Goal: Information Seeking & Learning: Check status

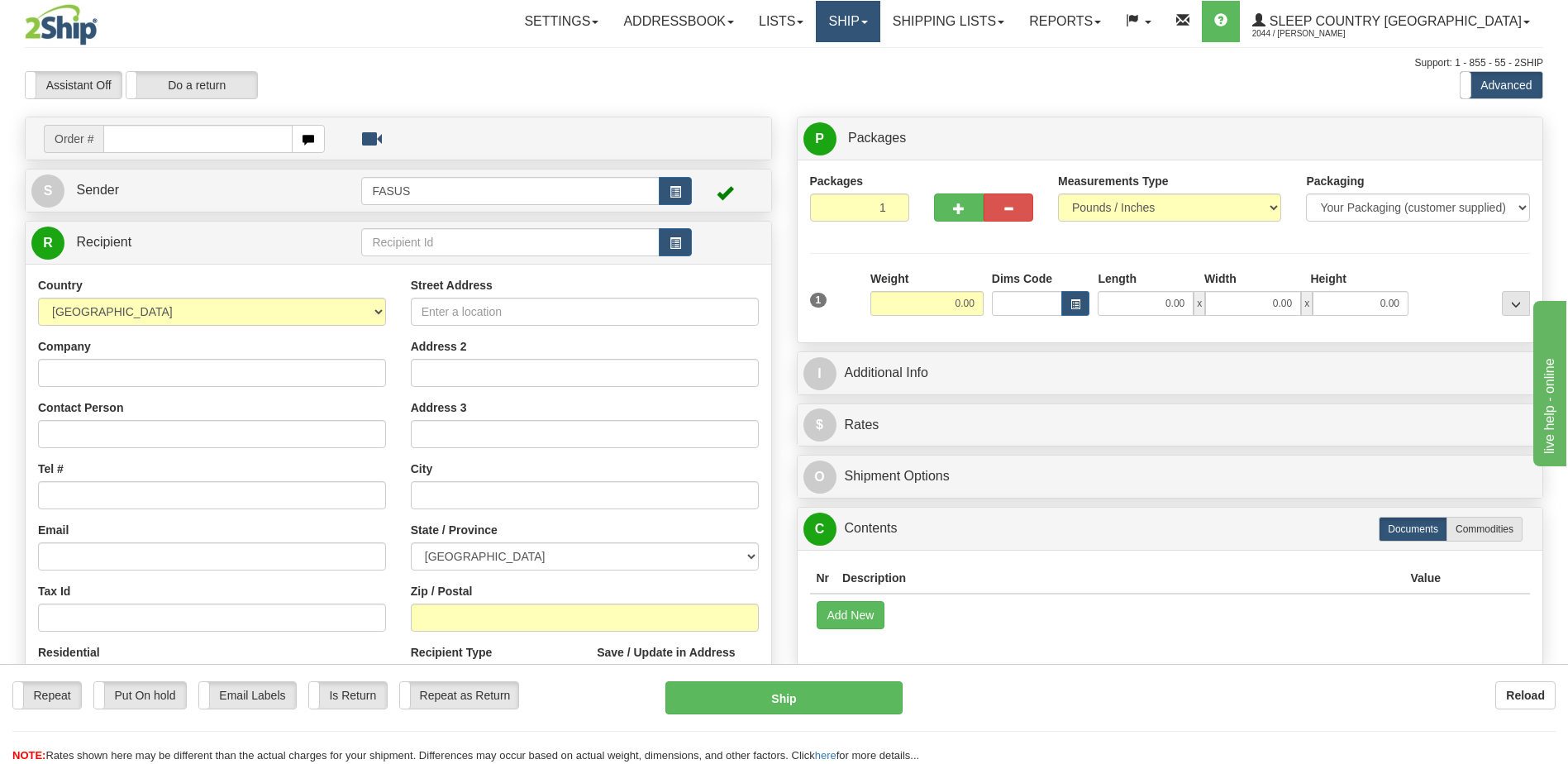
click at [879, 22] on link "Ship" at bounding box center [847, 21] width 64 height 42
click at [863, 78] on span "OnHold / Order Queue" at bounding box center [804, 80] width 116 height 14
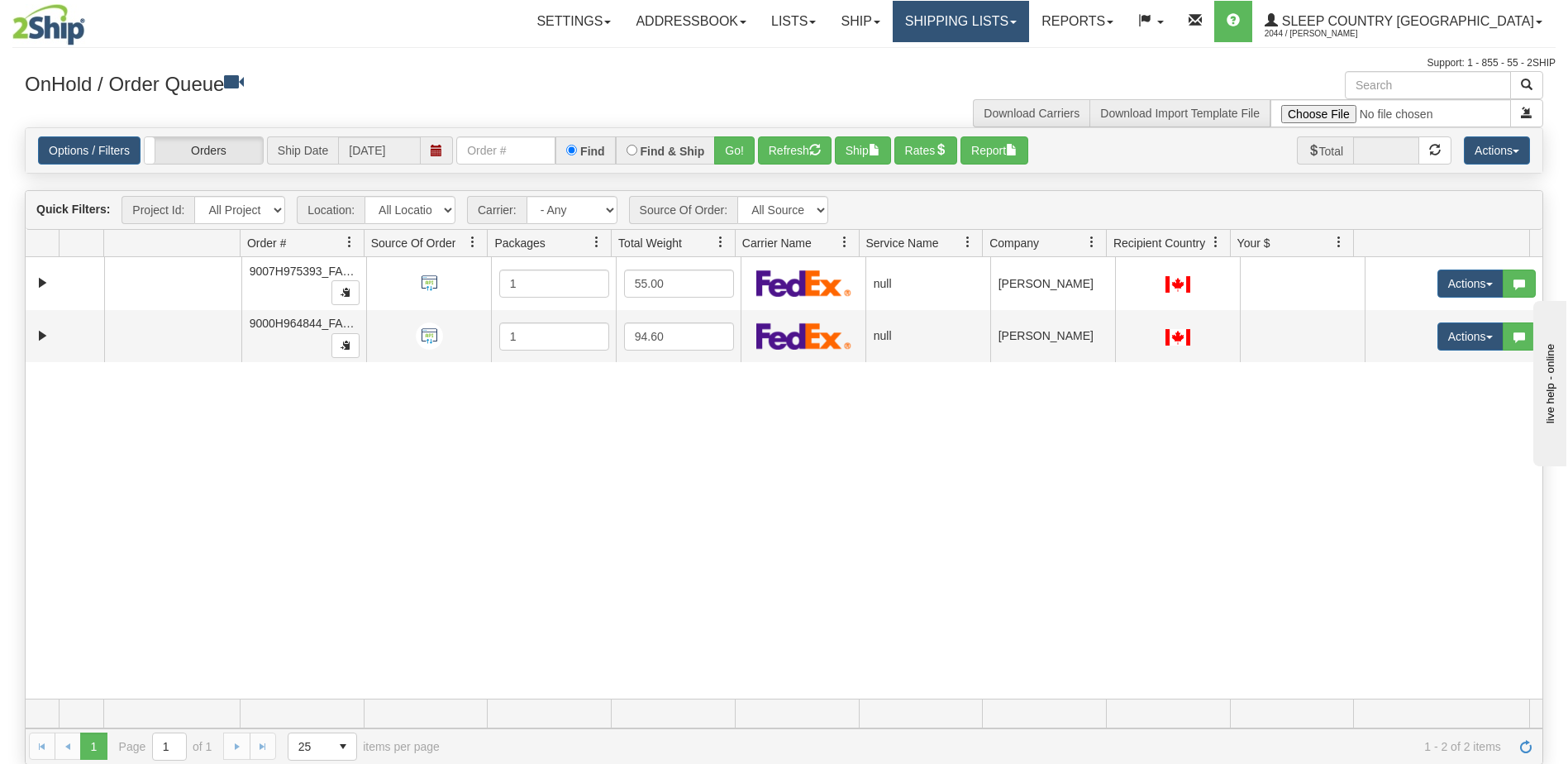
click at [1017, 21] on span at bounding box center [1013, 22] width 7 height 3
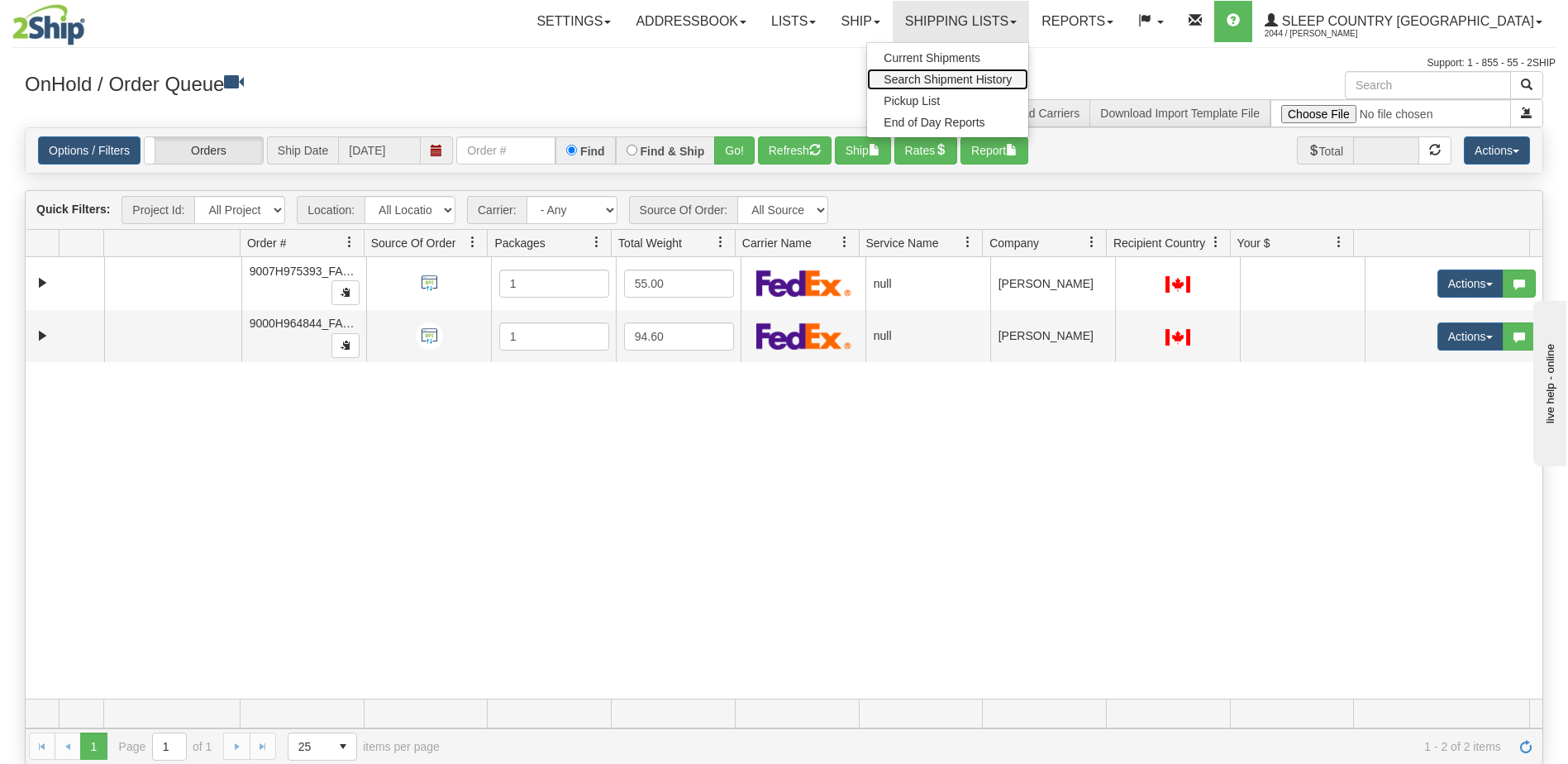
click at [1012, 81] on span "Search Shipment History" at bounding box center [947, 80] width 128 height 14
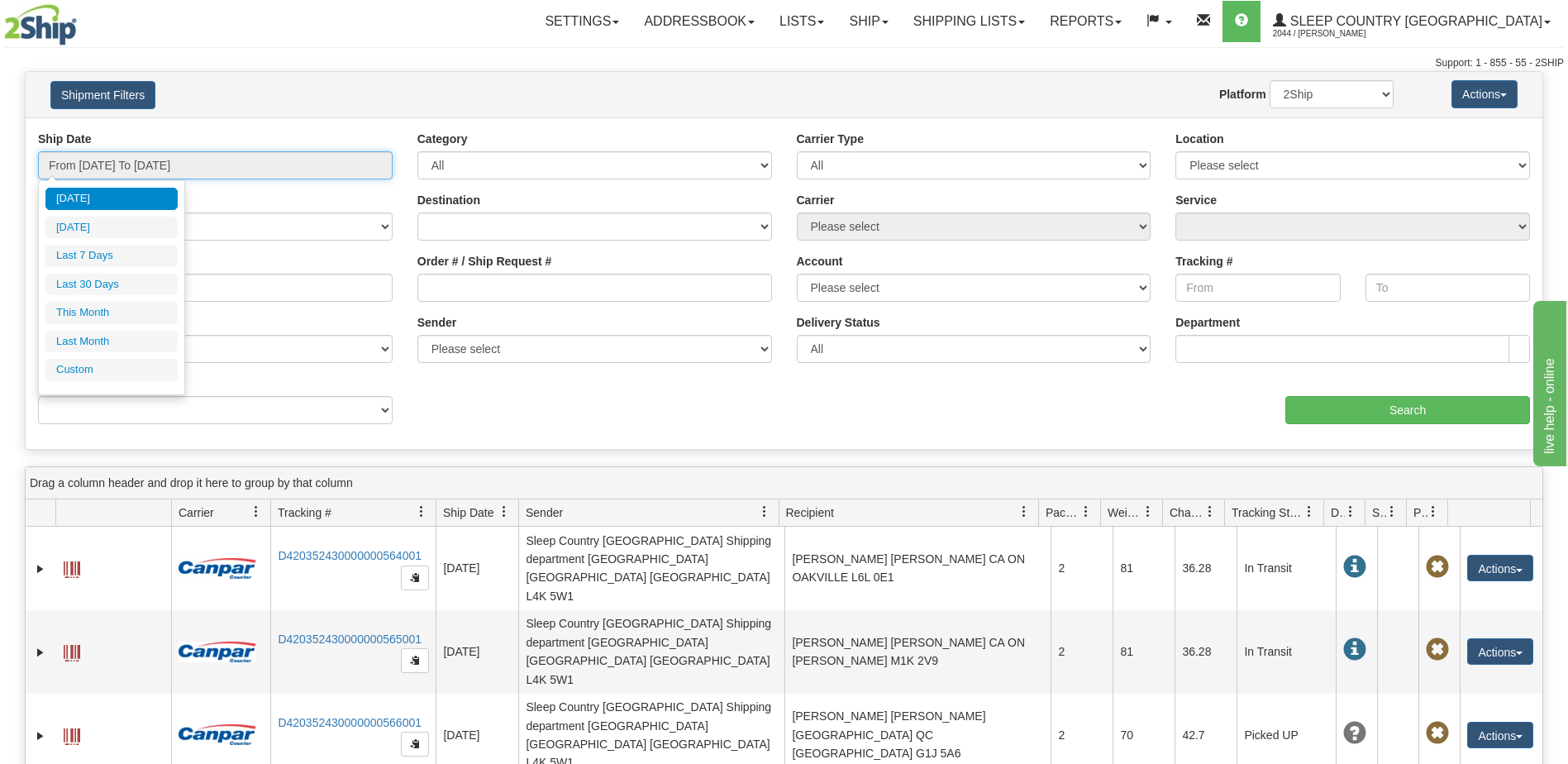
click at [223, 167] on input "From 08/11/2025 To 08/12/2025" at bounding box center [215, 165] width 354 height 28
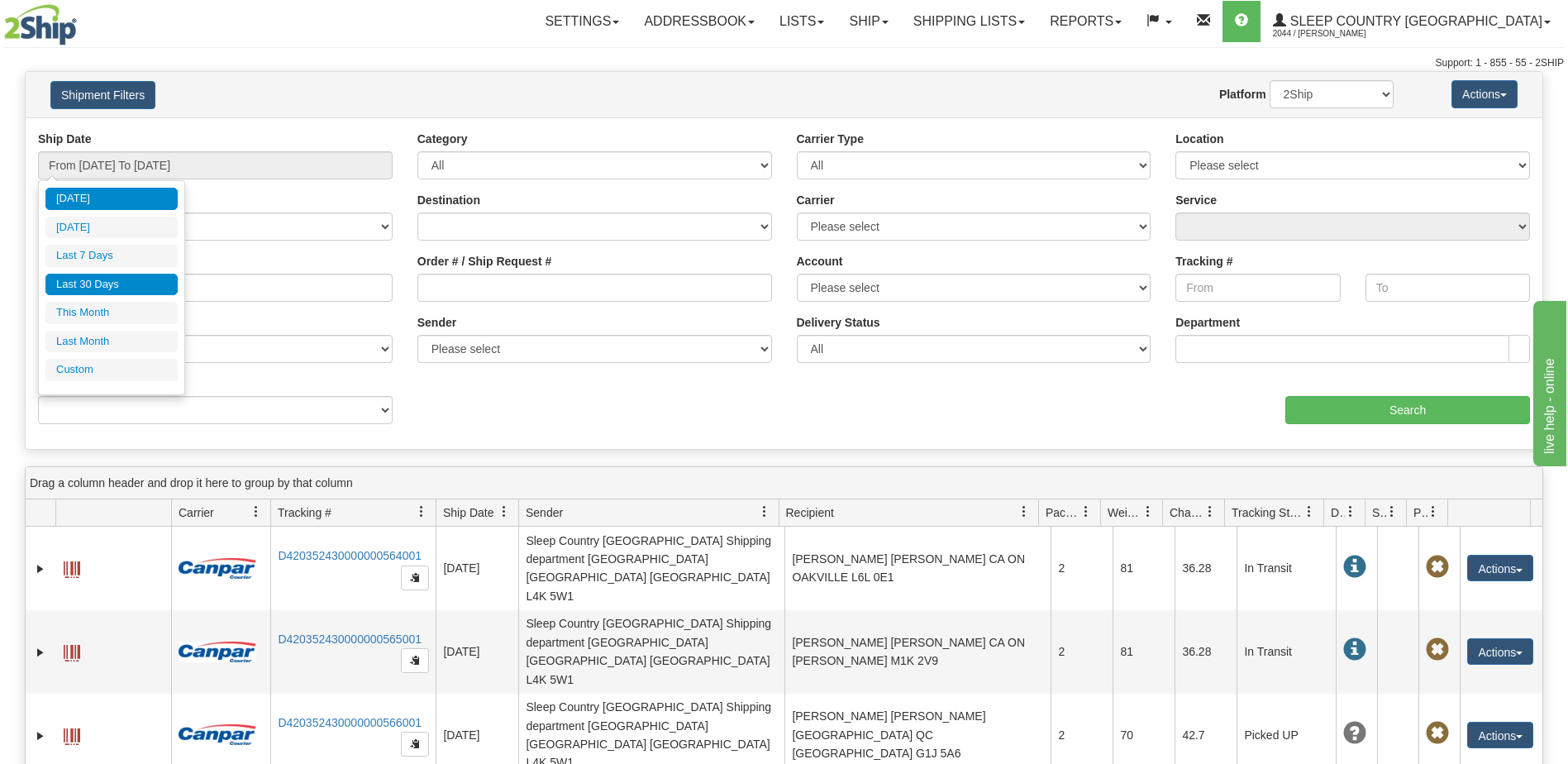
click at [114, 286] on li "Last 30 Days" at bounding box center [112, 285] width 132 height 22
type input "From 07/14/2025 To 08/12/2025"
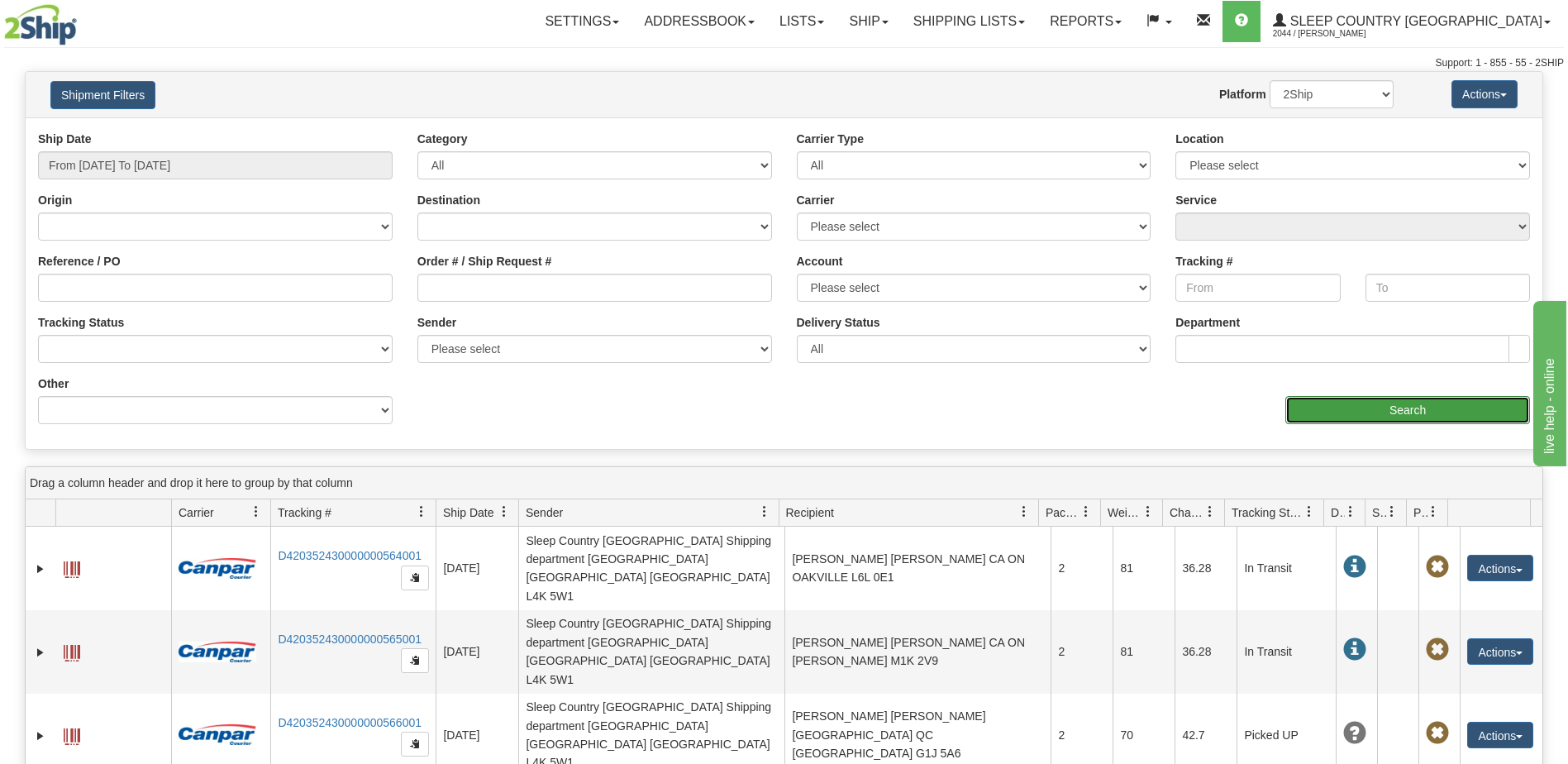
click at [1383, 411] on input "Search" at bounding box center [1408, 410] width 245 height 28
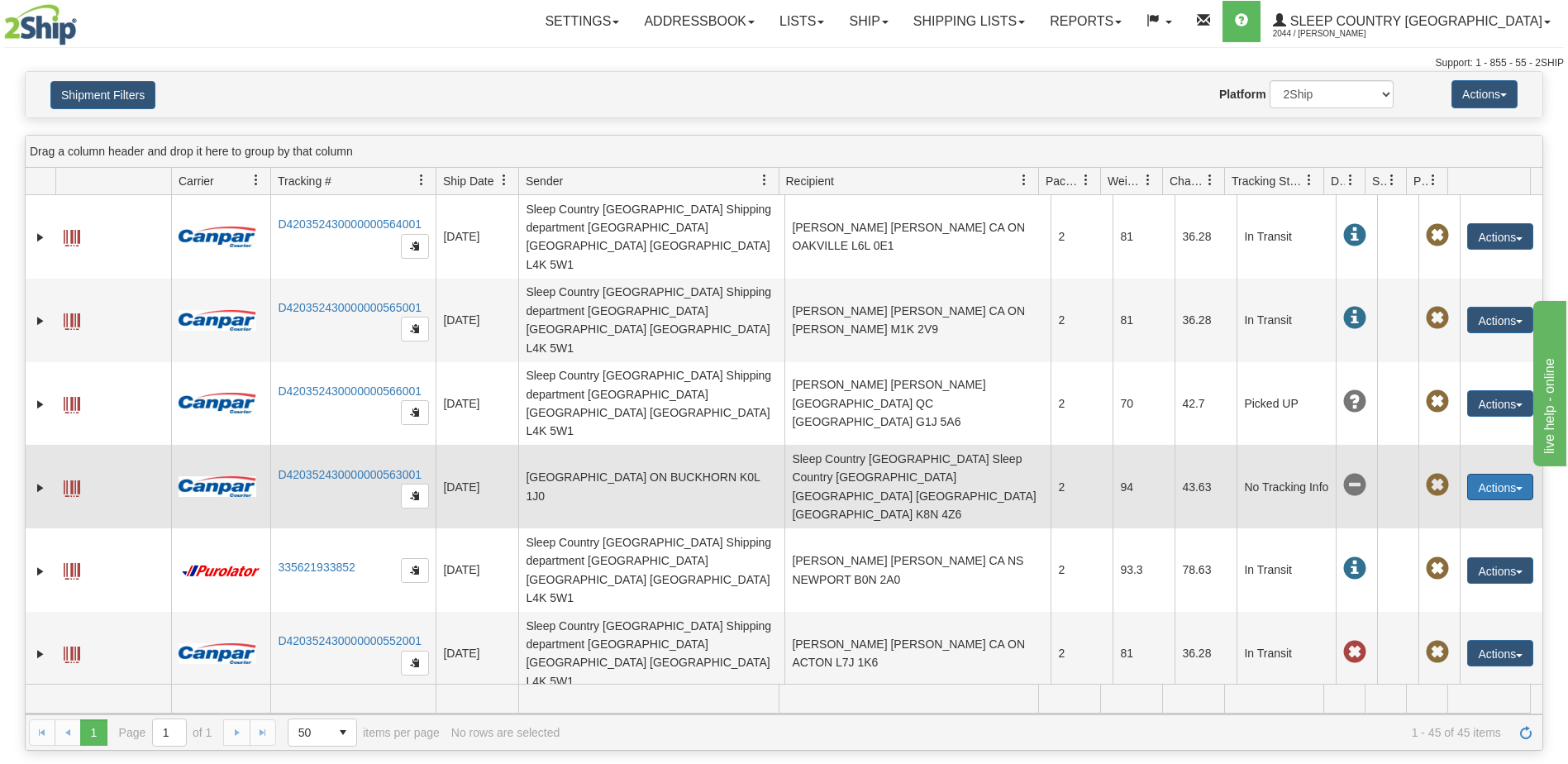
click at [1482, 474] on button "Actions" at bounding box center [1500, 487] width 66 height 26
click at [415, 490] on span "button" at bounding box center [415, 495] width 10 height 10
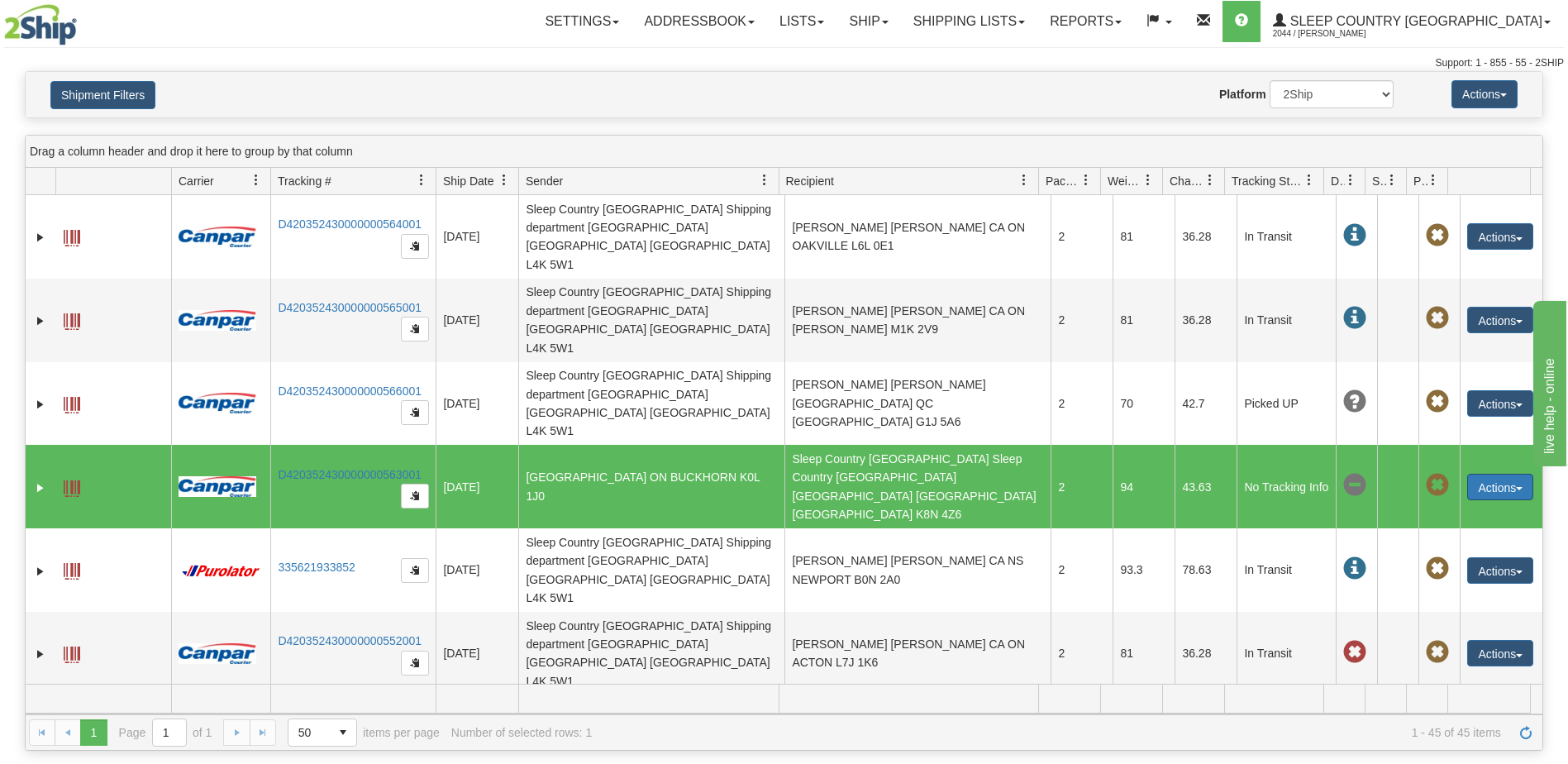
click at [1487, 474] on button "Actions" at bounding box center [1500, 487] width 66 height 26
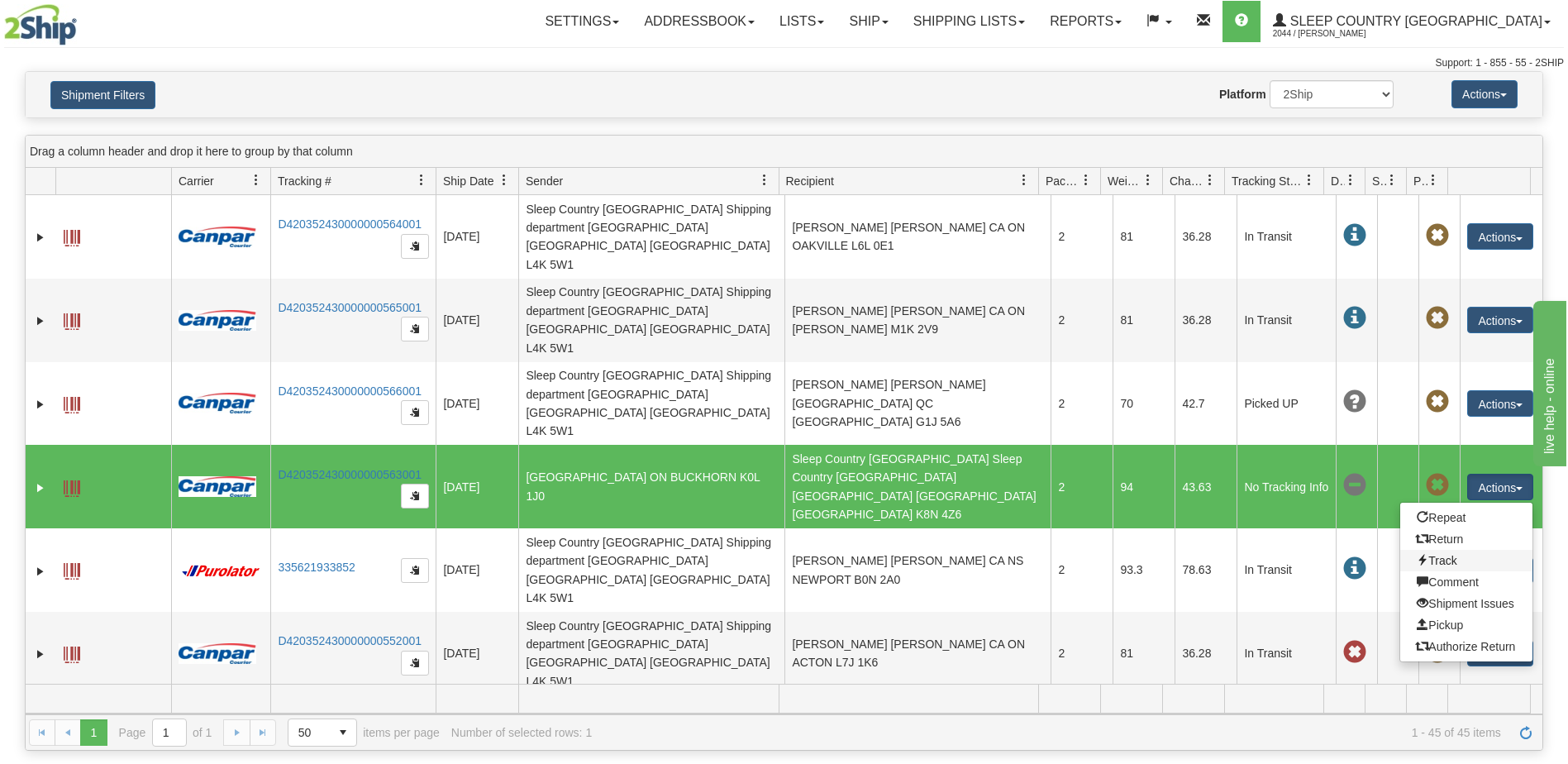
click at [1431, 549] on link "Track" at bounding box center [1466, 560] width 132 height 21
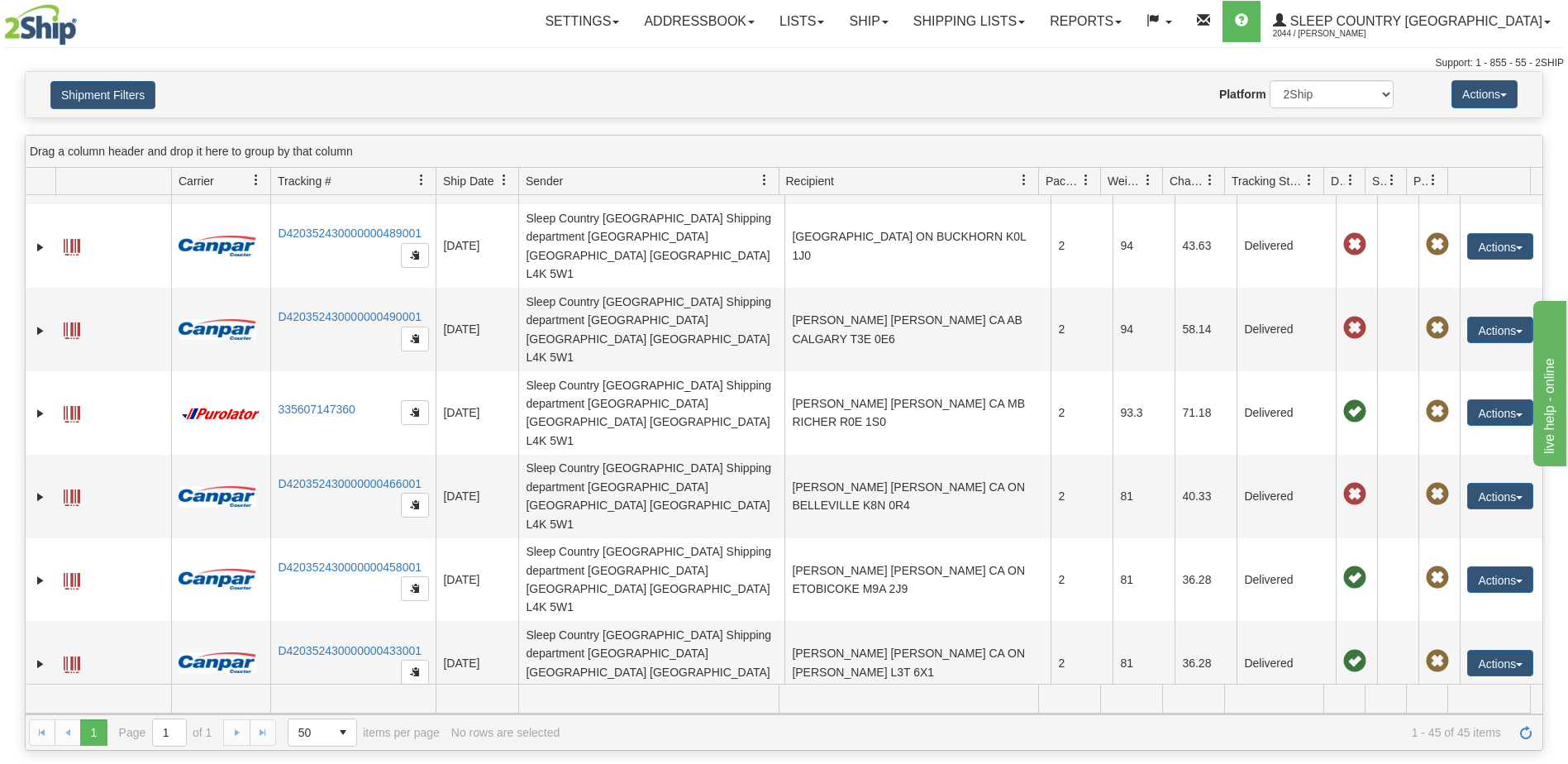
scroll to position [1240, 0]
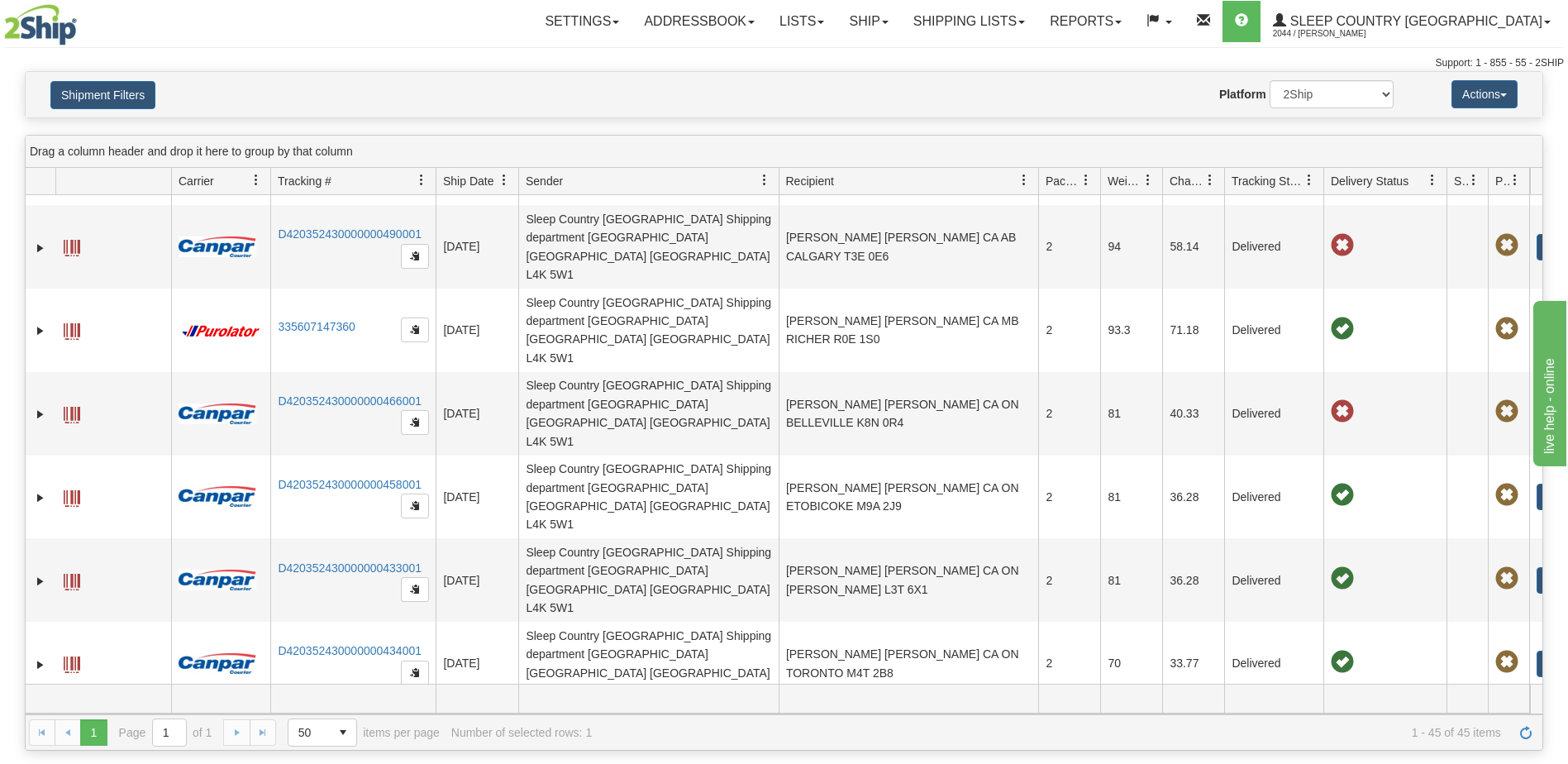
drag, startPoint x: 1361, startPoint y: 178, endPoint x: 1446, endPoint y: 185, distance: 85.3
click at [1446, 185] on div "Id Client Id Carrier Tracking # Pro Number Ship Date Label Generation Date Send…" at bounding box center [778, 181] width 1505 height 26
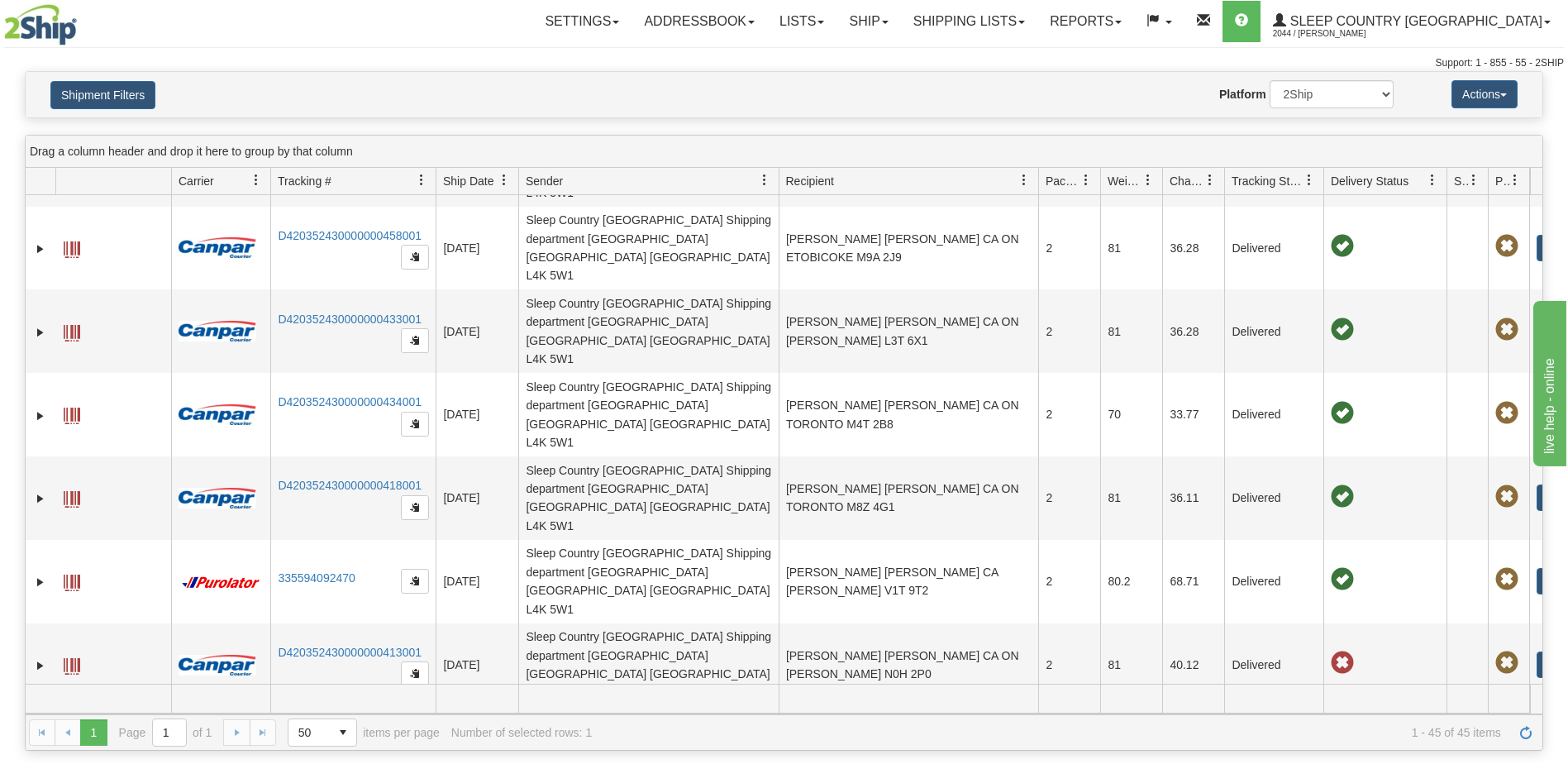
scroll to position [1488, 0]
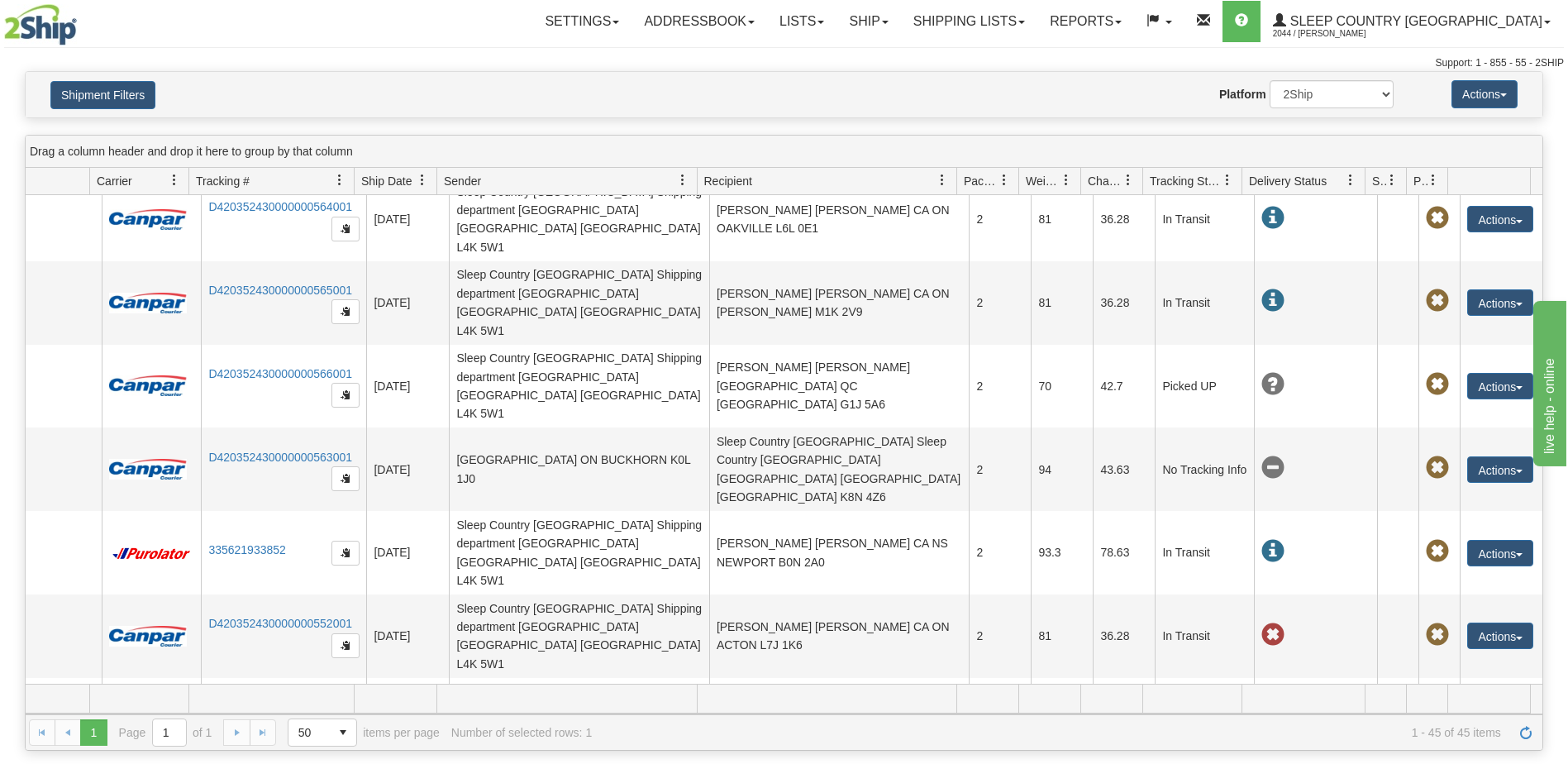
scroll to position [0, 81]
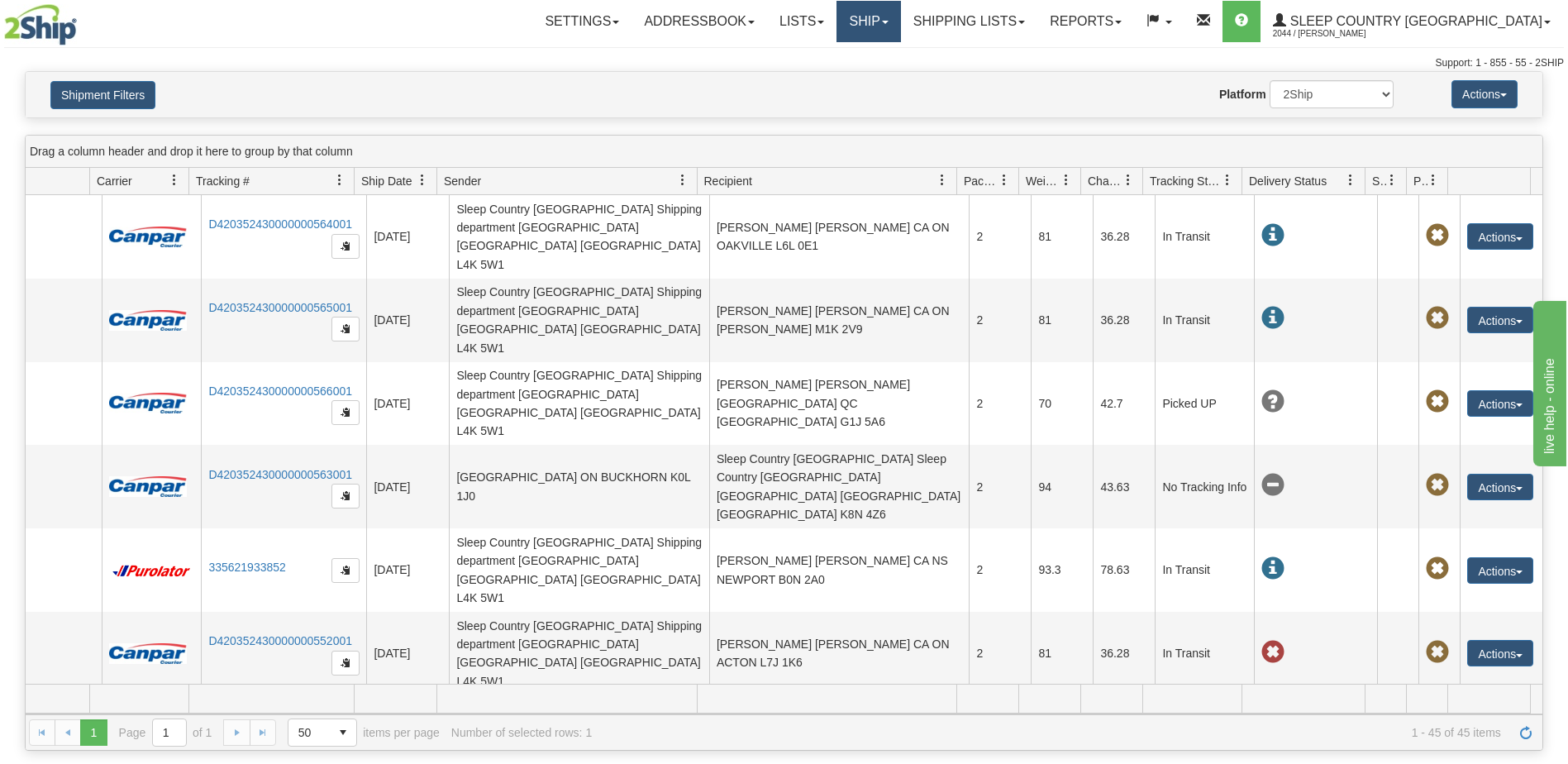
click at [900, 16] on link "Ship" at bounding box center [868, 21] width 64 height 42
click at [830, 55] on span "Ship Screen" at bounding box center [799, 58] width 63 height 14
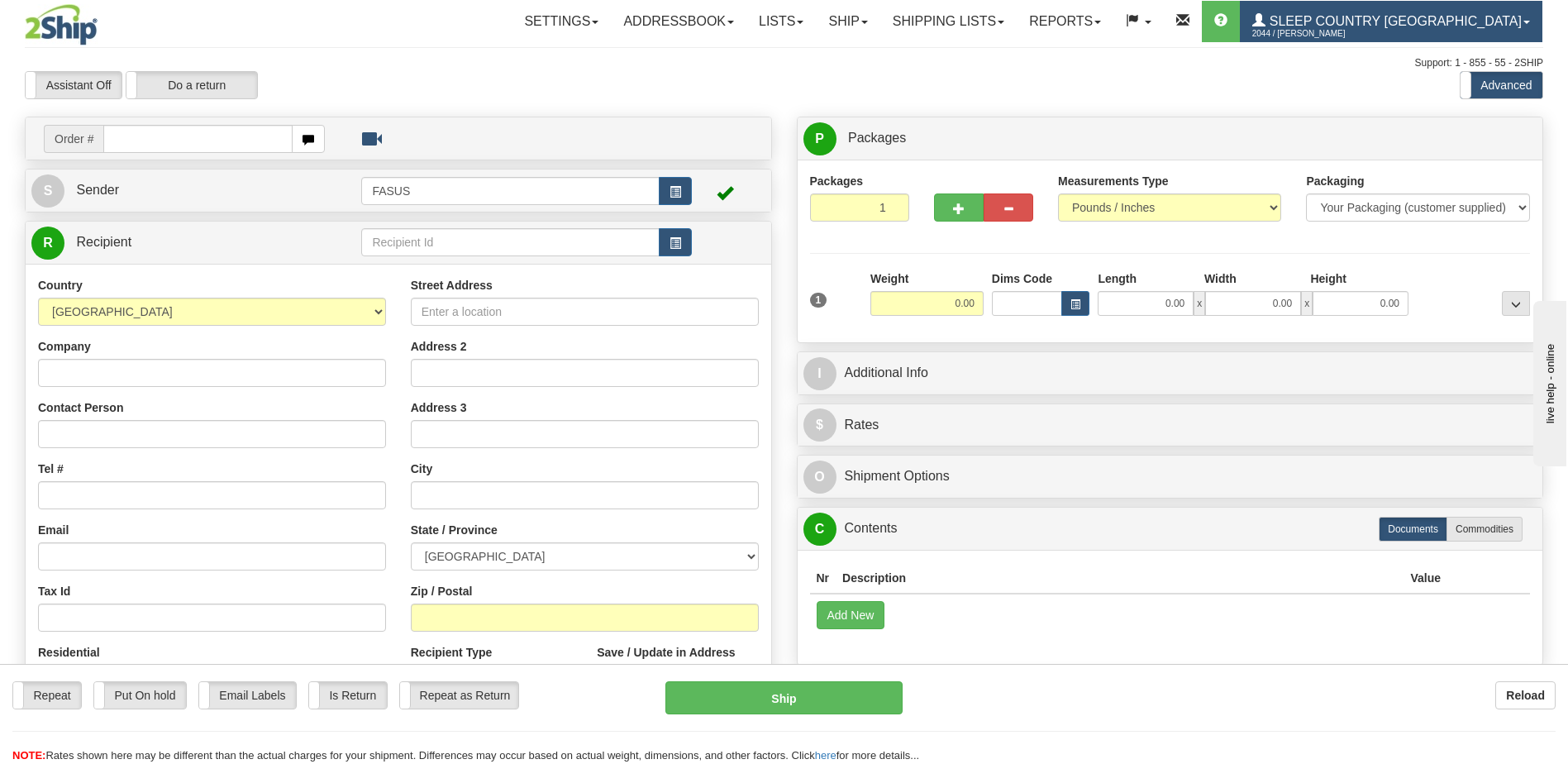
click at [1492, 18] on span "Sleep Country [GEOGRAPHIC_DATA]" at bounding box center [1393, 21] width 256 height 14
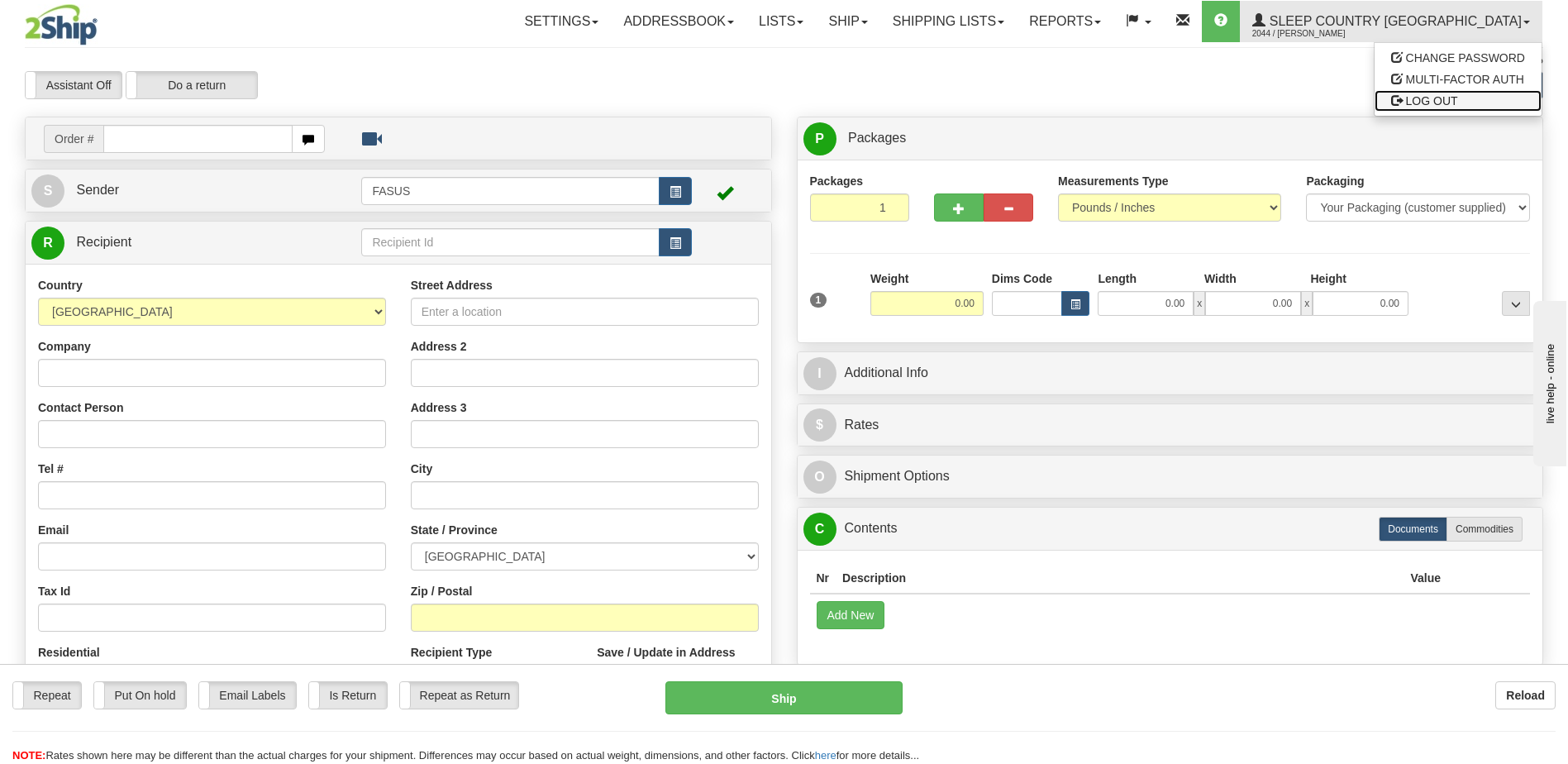
click at [1438, 101] on span "LOG OUT" at bounding box center [1431, 101] width 52 height 14
